Goal: Transaction & Acquisition: Purchase product/service

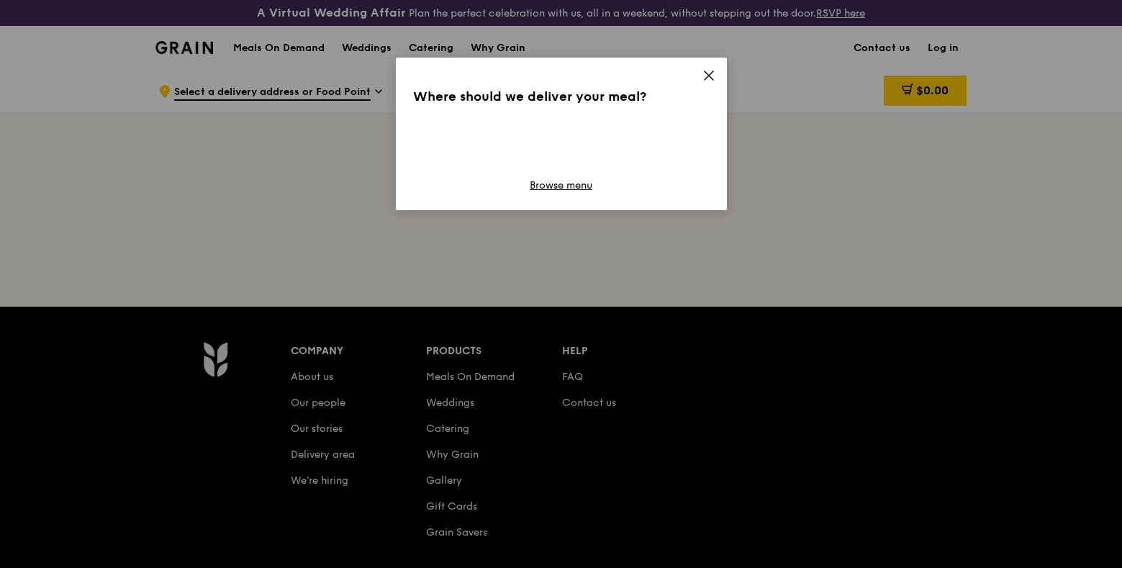
click at [712, 79] on icon at bounding box center [709, 75] width 9 height 9
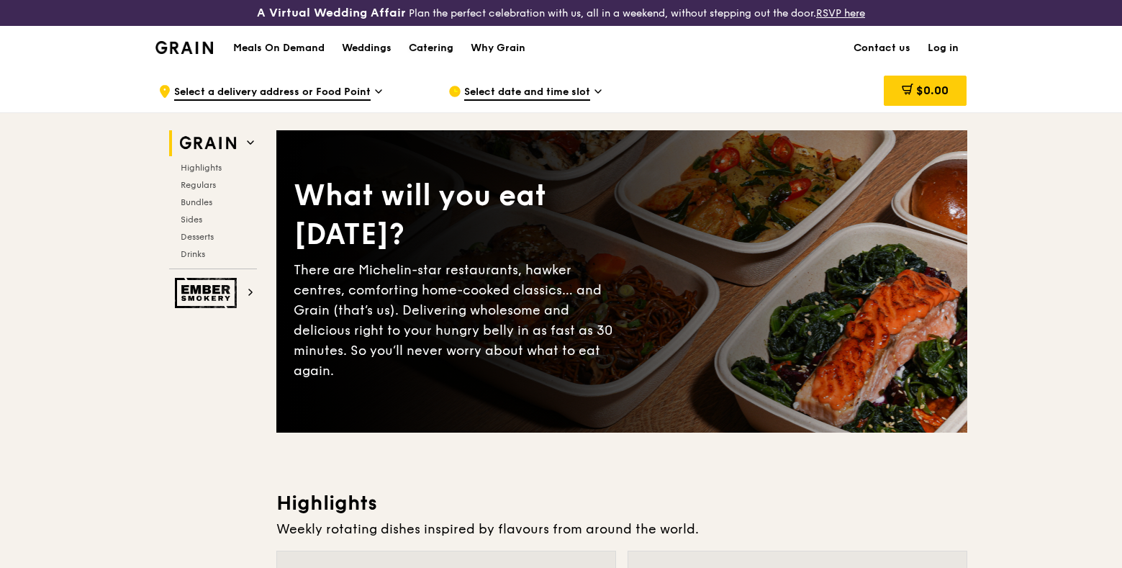
click at [433, 50] on div "Catering" at bounding box center [431, 48] width 45 height 43
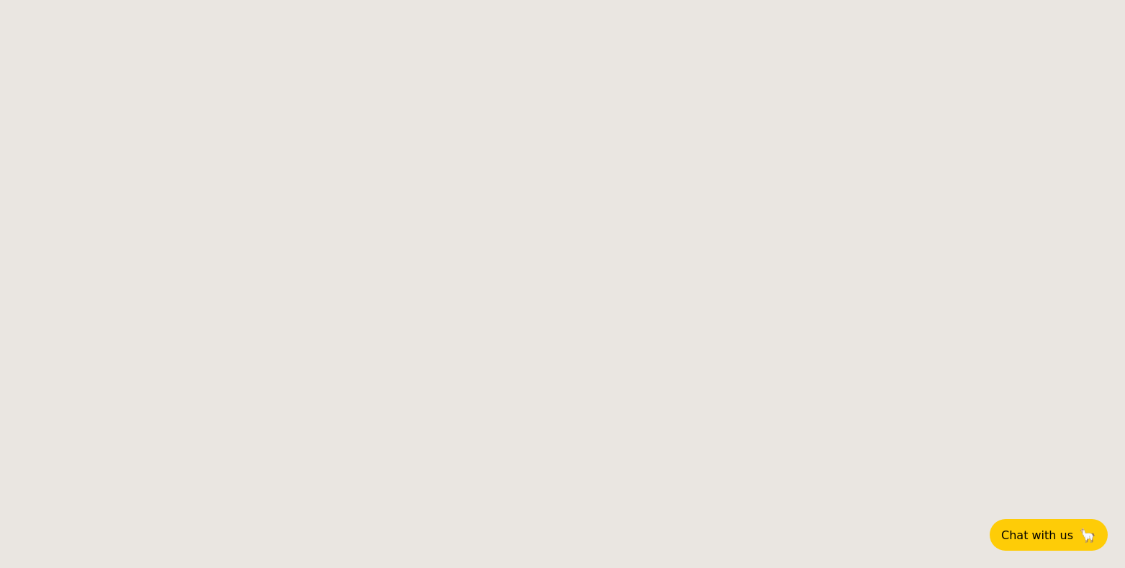
select select
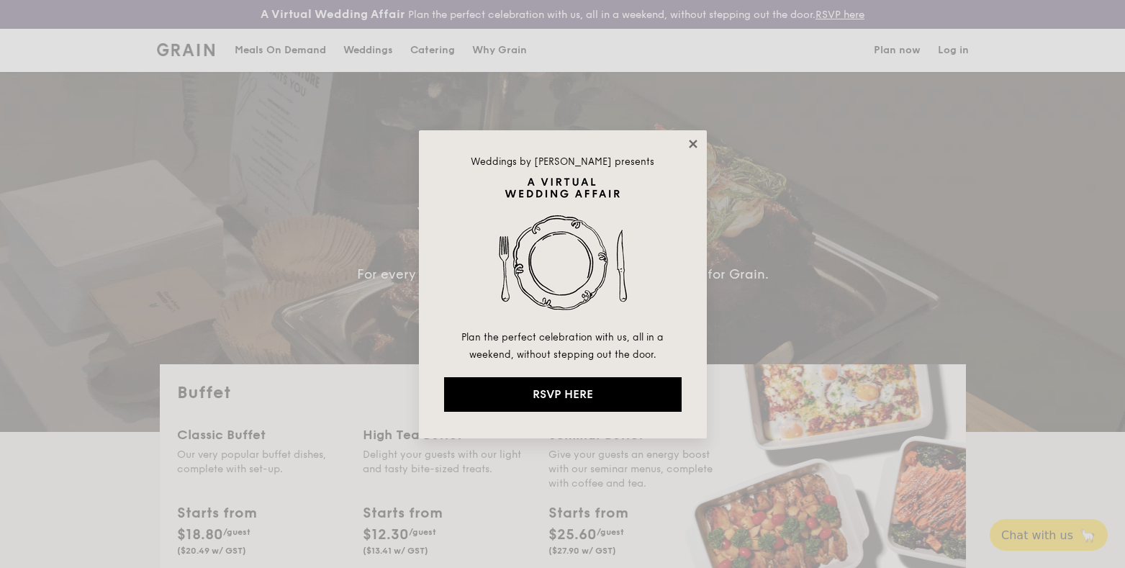
click at [694, 145] on icon at bounding box center [693, 144] width 8 height 8
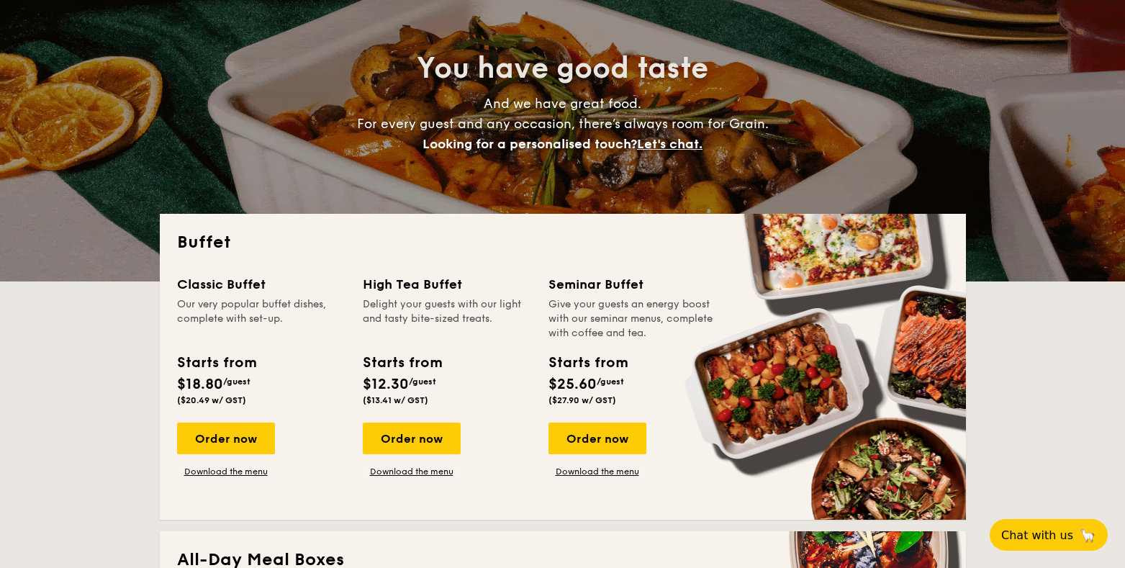
scroll to position [190, 0]
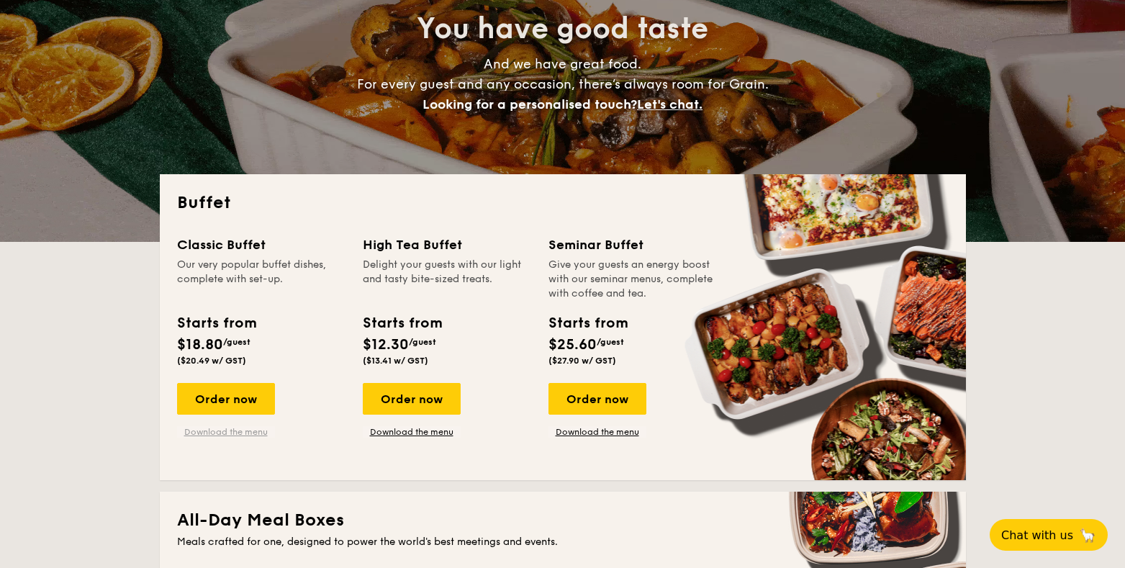
click at [231, 430] on link "Download the menu" at bounding box center [226, 432] width 98 height 12
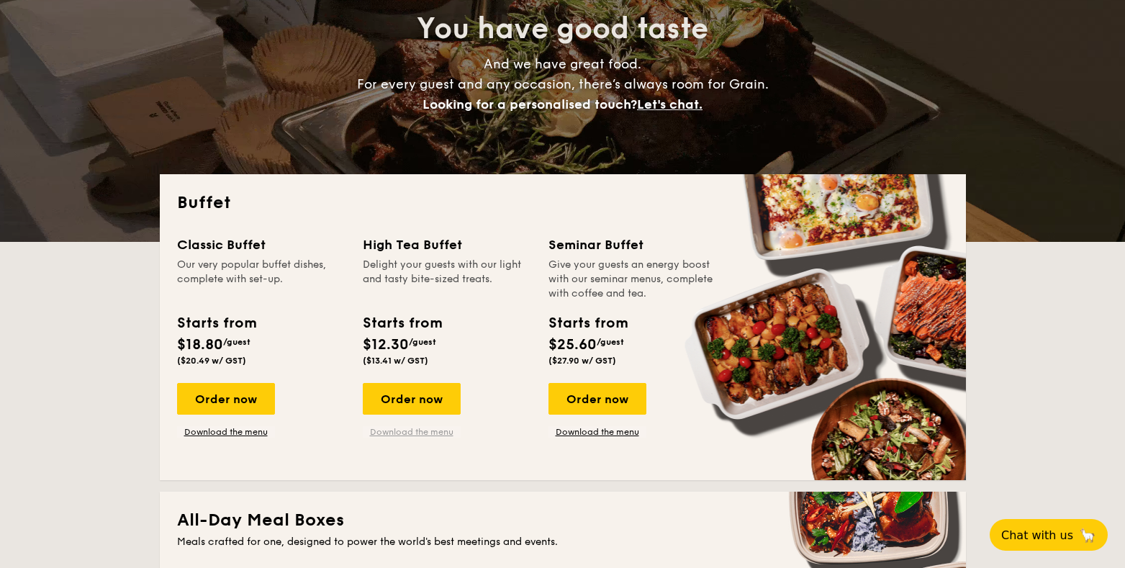
click at [446, 430] on link "Download the menu" at bounding box center [412, 432] width 98 height 12
click at [397, 392] on div "Order now" at bounding box center [412, 399] width 98 height 32
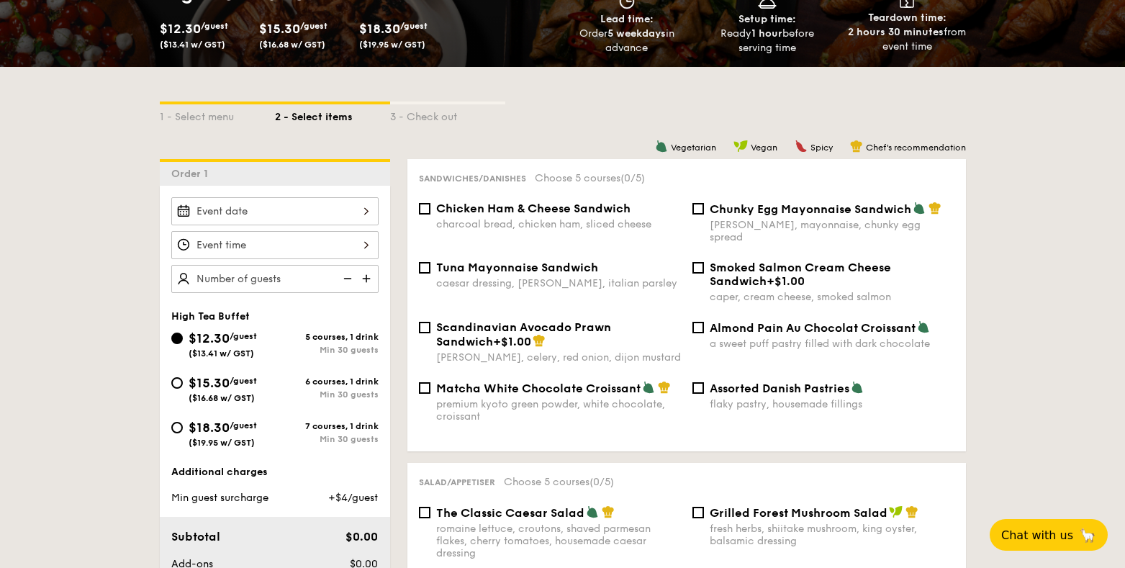
scroll to position [276, 0]
